Goal: Task Accomplishment & Management: Manage account settings

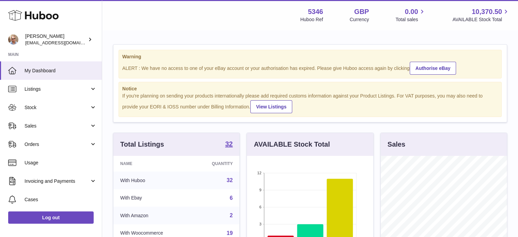
scroll to position [106, 128]
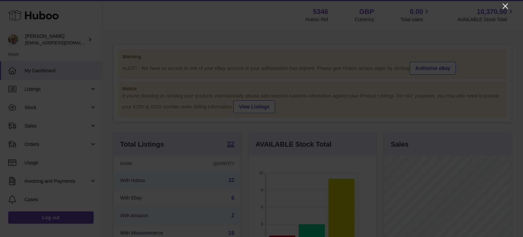
click at [508, 5] on icon "Close" at bounding box center [505, 6] width 8 height 8
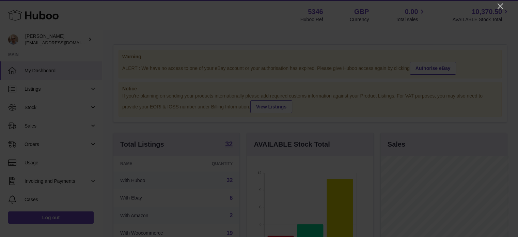
scroll to position [340408, 340388]
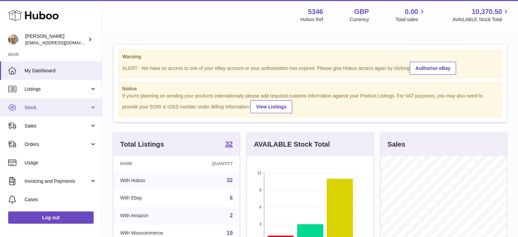
click at [35, 107] on span "Stock" at bounding box center [57, 107] width 65 height 6
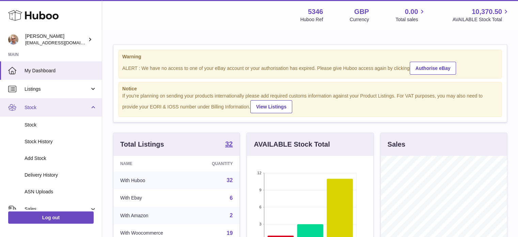
click at [56, 99] on link "Stock" at bounding box center [51, 107] width 102 height 18
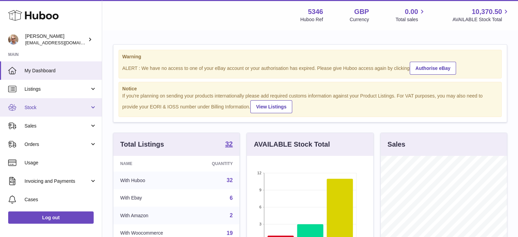
click at [48, 110] on span "Stock" at bounding box center [57, 107] width 65 height 6
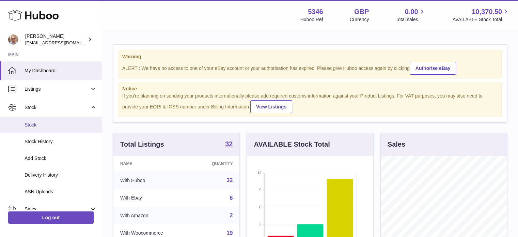
click at [46, 123] on span "Stock" at bounding box center [61, 125] width 72 height 6
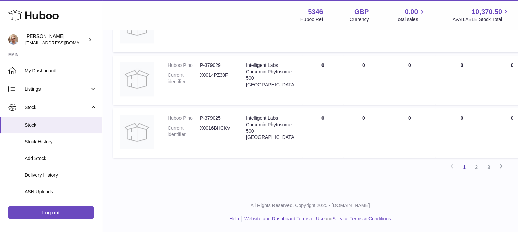
scroll to position [653, 0]
click at [476, 168] on link "2" at bounding box center [476, 167] width 12 height 12
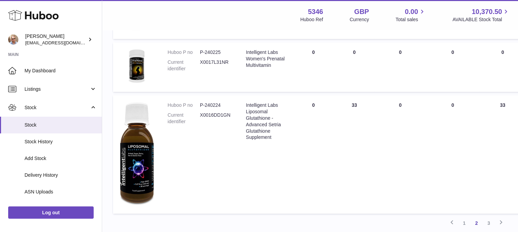
scroll to position [541, 0]
click at [487, 221] on link "3" at bounding box center [489, 222] width 12 height 12
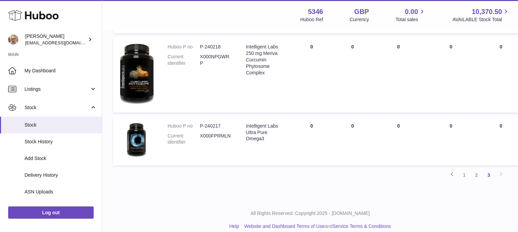
scroll to position [439, 0]
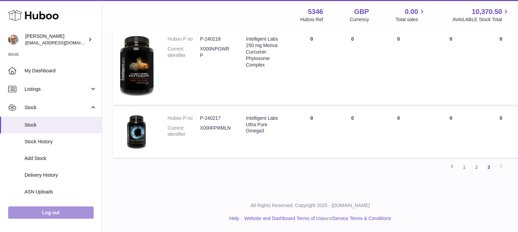
click at [52, 218] on link "Log out" at bounding box center [50, 212] width 85 height 12
